Goal: Find specific page/section: Find specific page/section

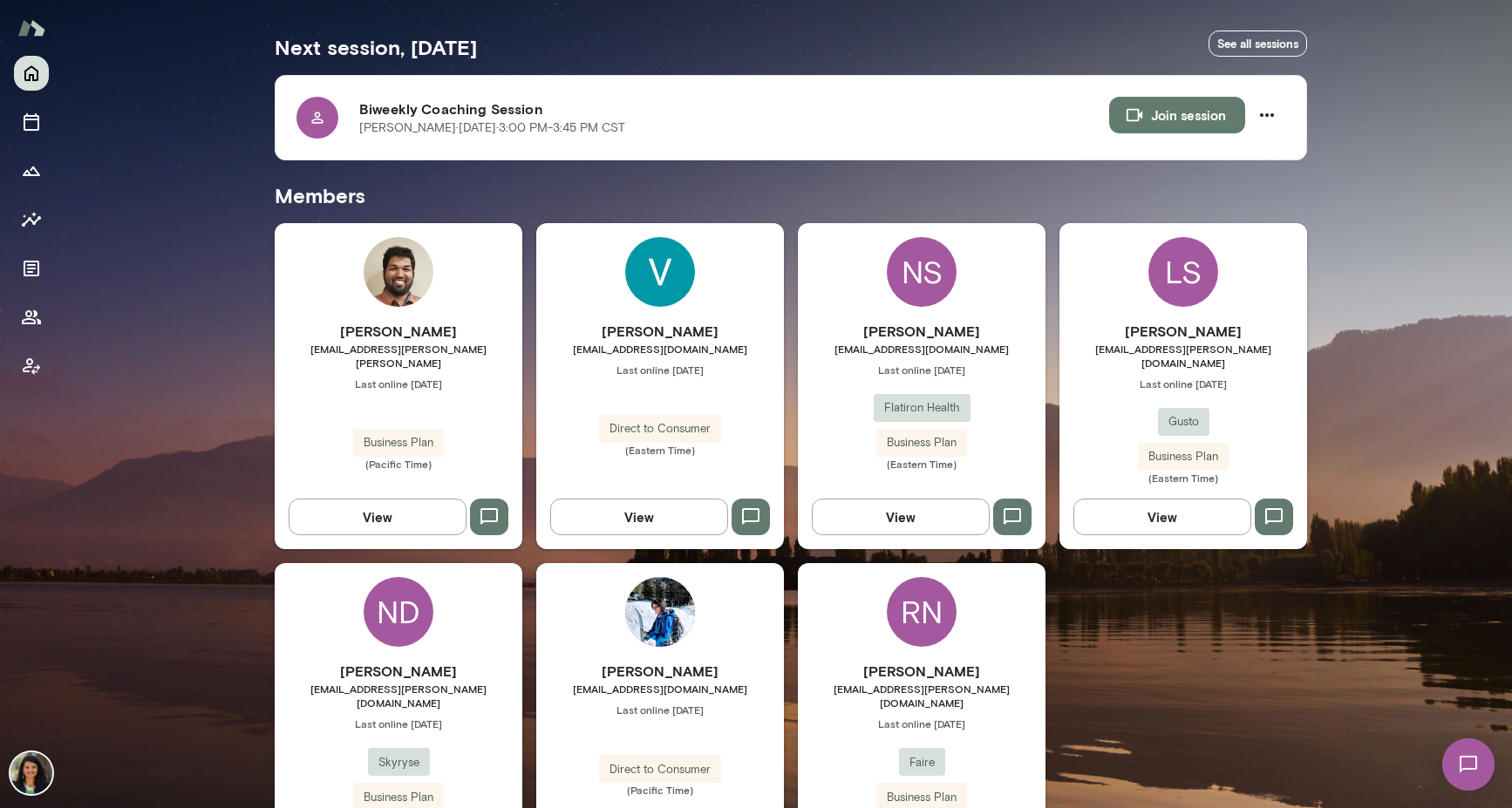
scroll to position [348, 0]
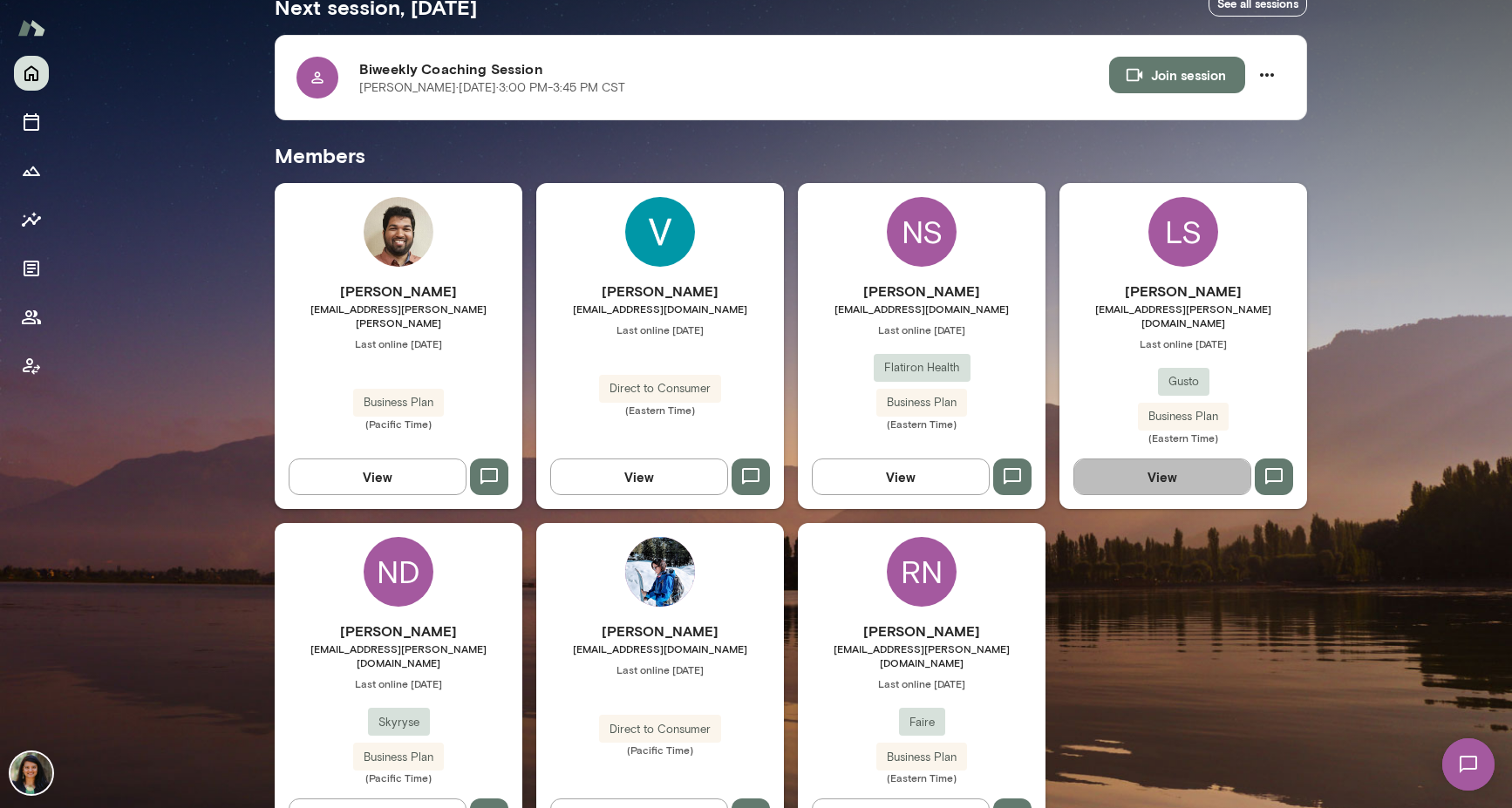
click at [1135, 459] on button "View" at bounding box center [1162, 477] width 177 height 36
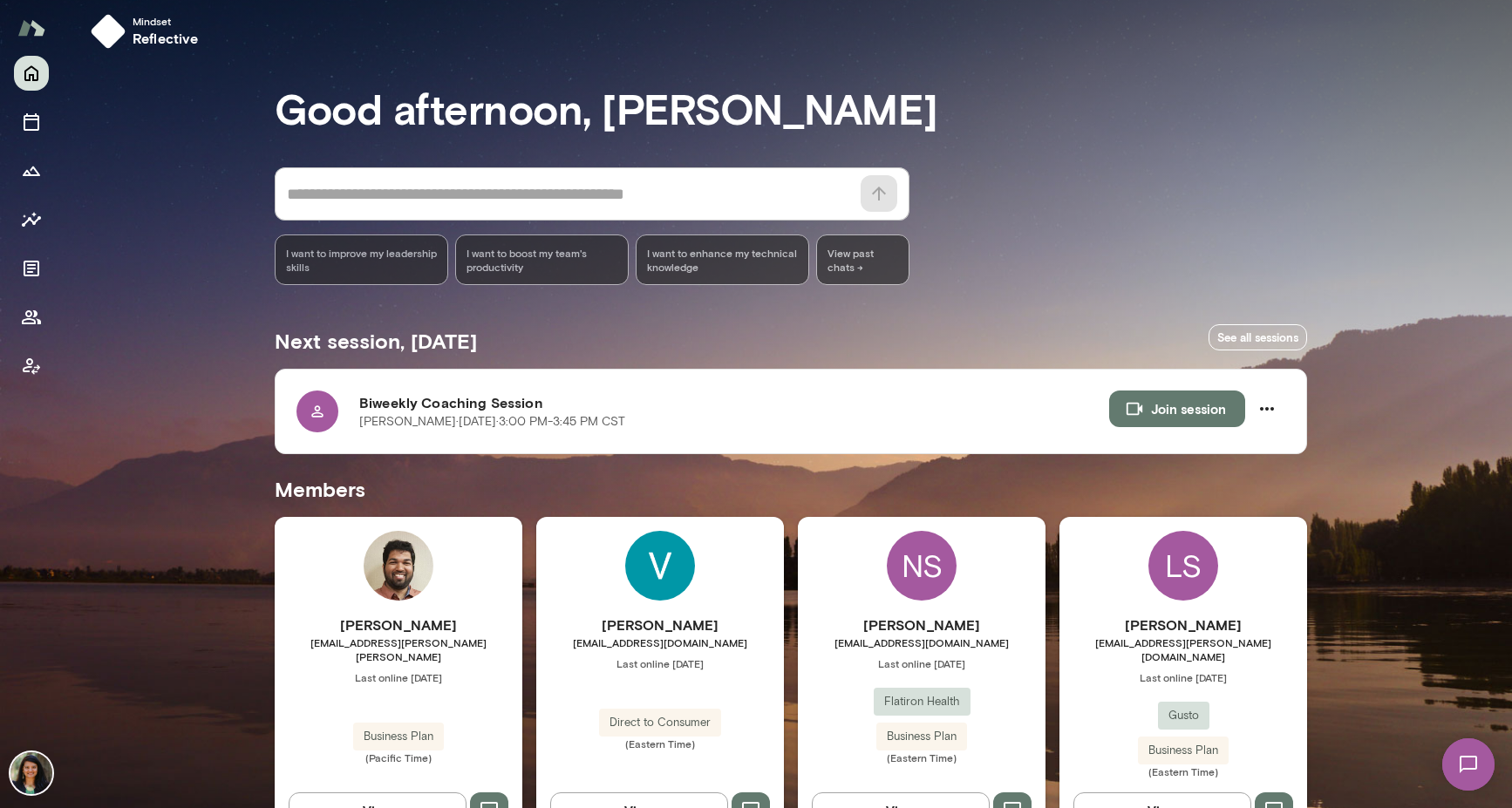
scroll to position [26, 0]
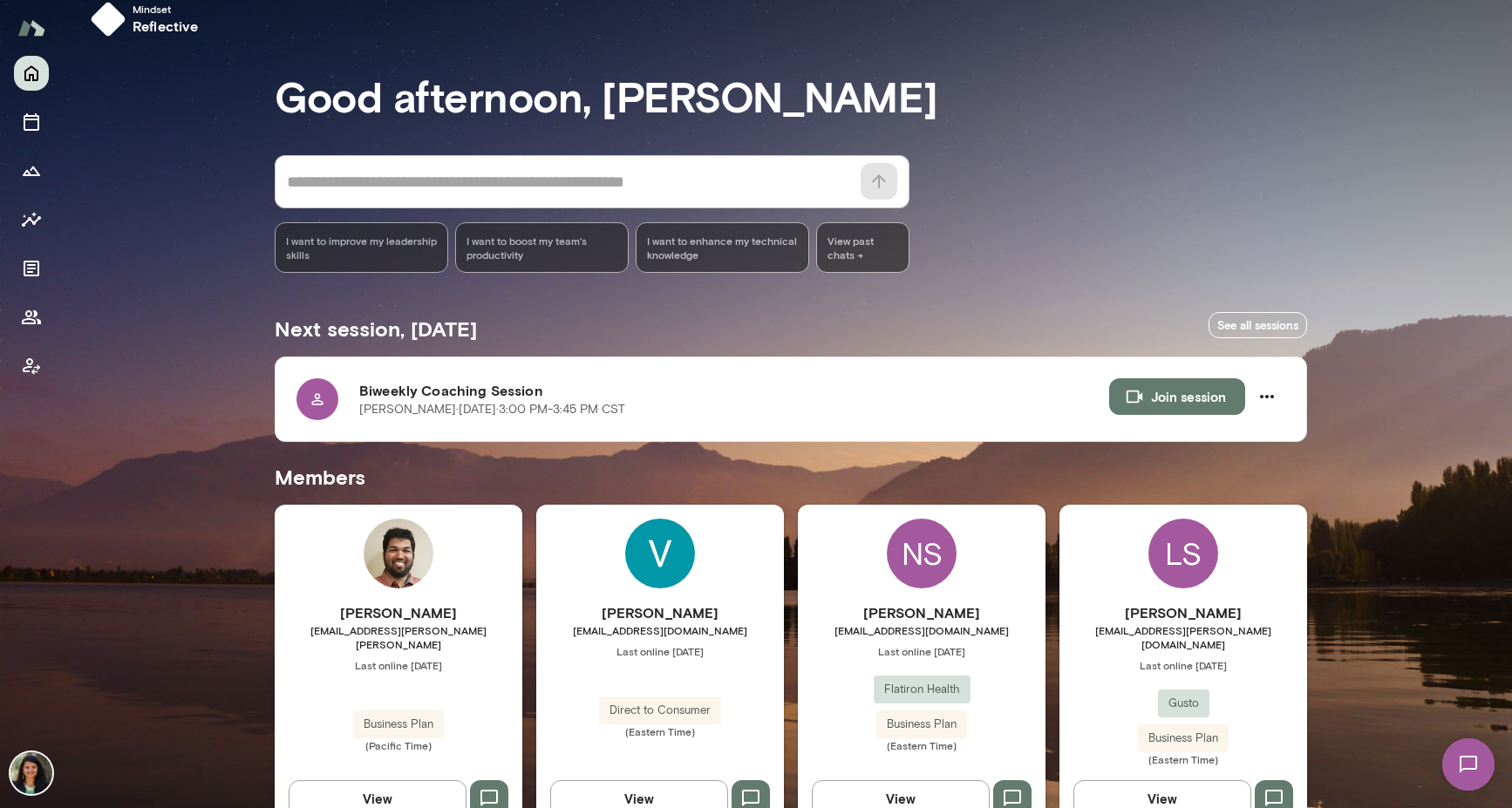
click at [1150, 791] on button "View" at bounding box center [1162, 798] width 177 height 36
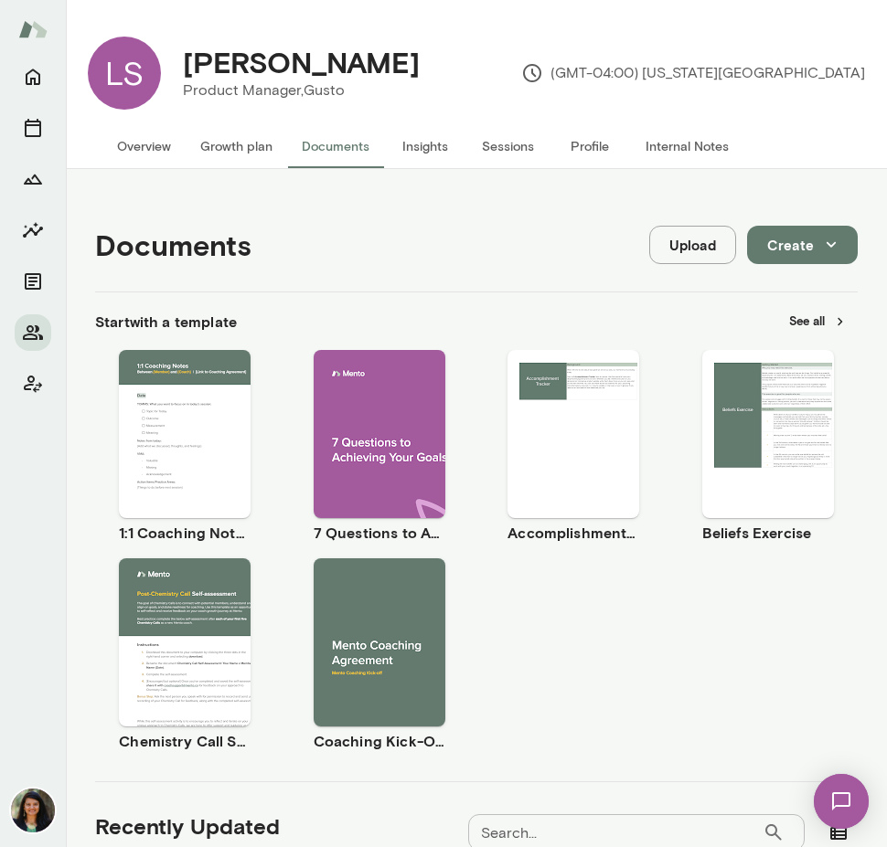
scroll to position [840, 0]
